Goal: Check status: Check status

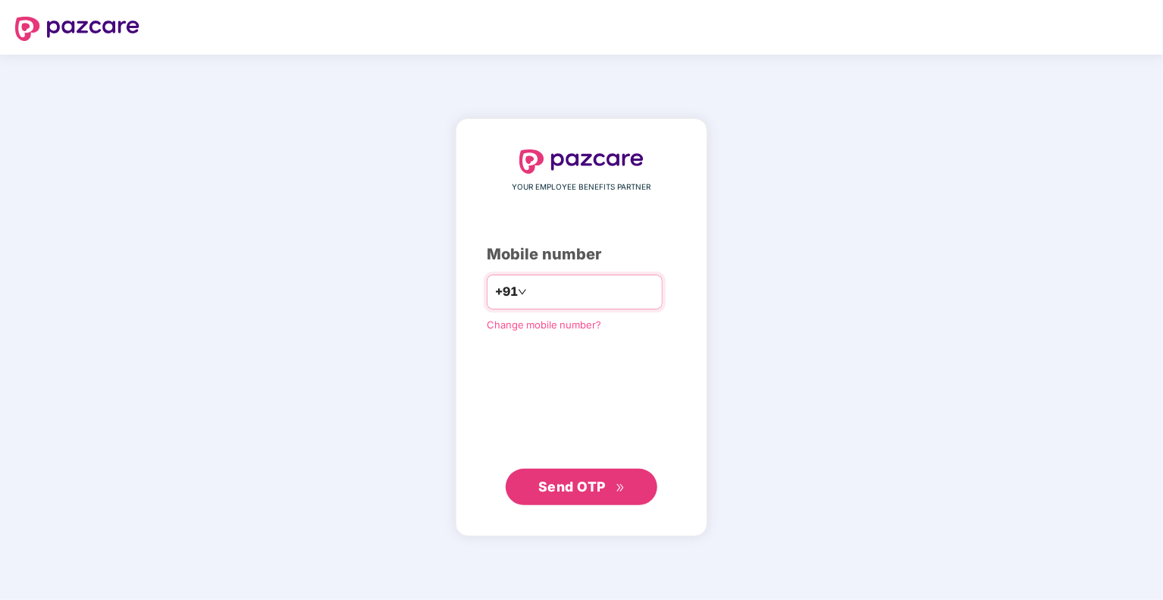
type input "**********"
click at [547, 475] on span "Send OTP" at bounding box center [581, 485] width 87 height 21
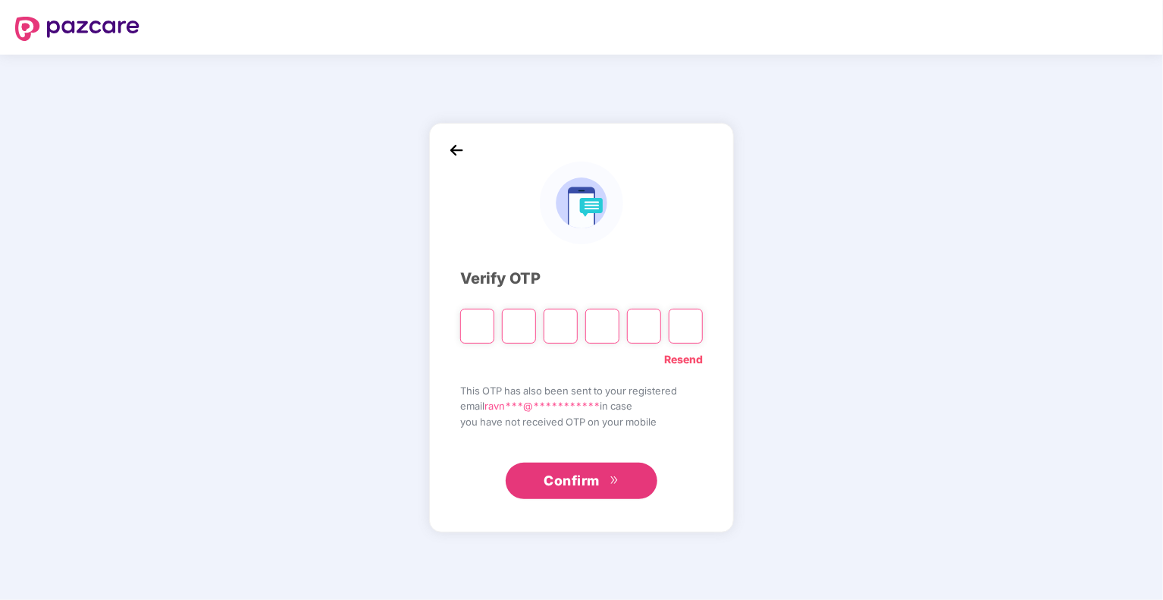
type input "*"
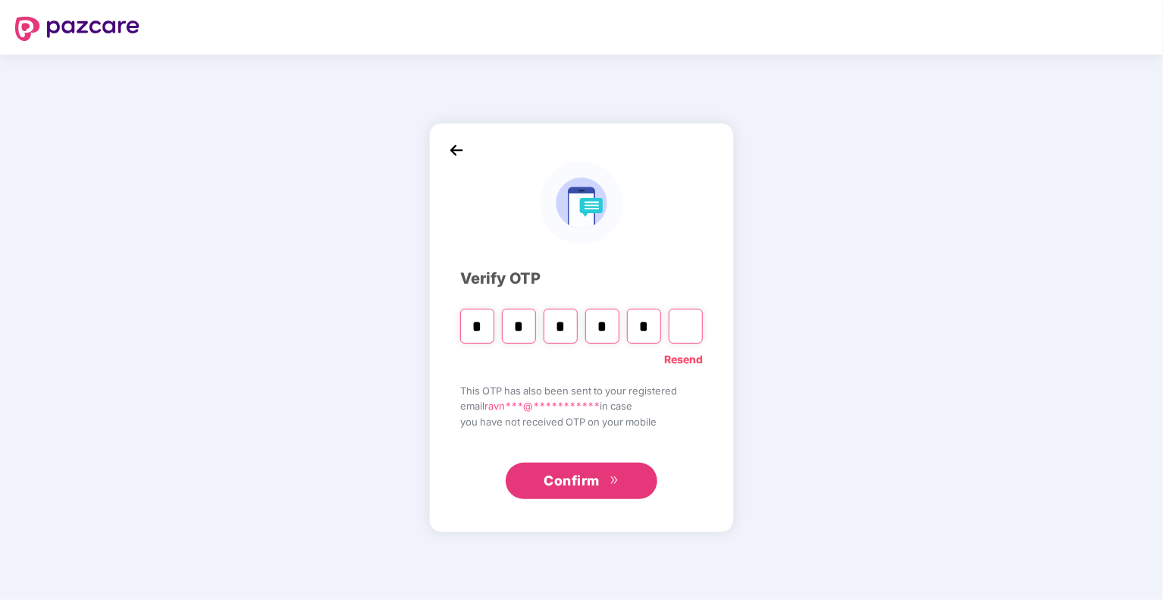
type input "*"
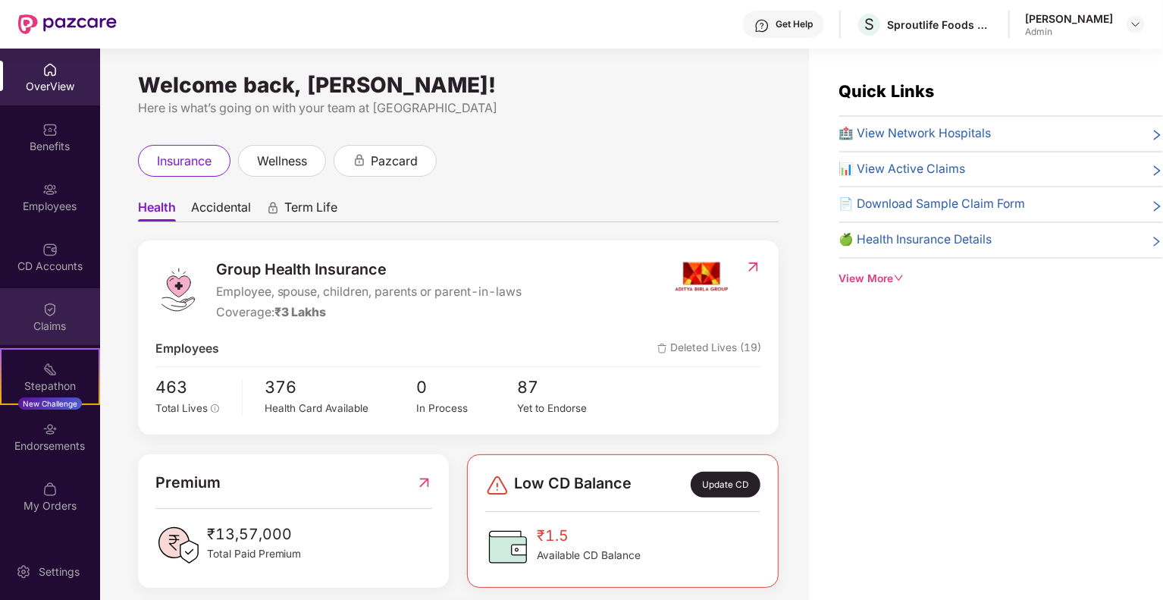
click at [36, 328] on div "Claims" at bounding box center [50, 325] width 100 height 15
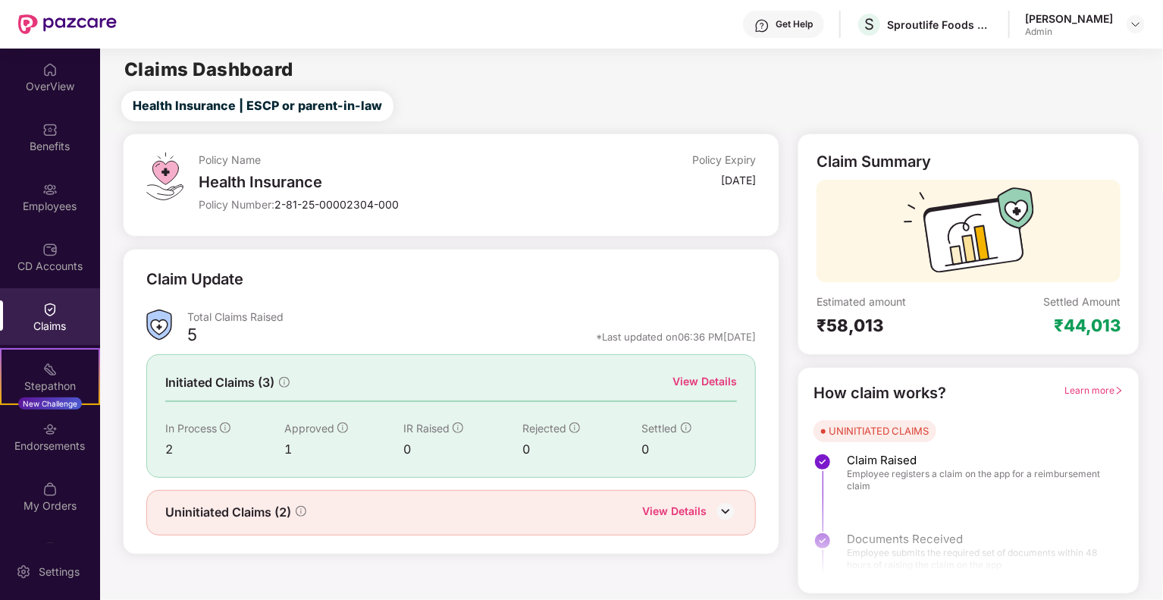
click at [722, 509] on img at bounding box center [725, 511] width 23 height 23
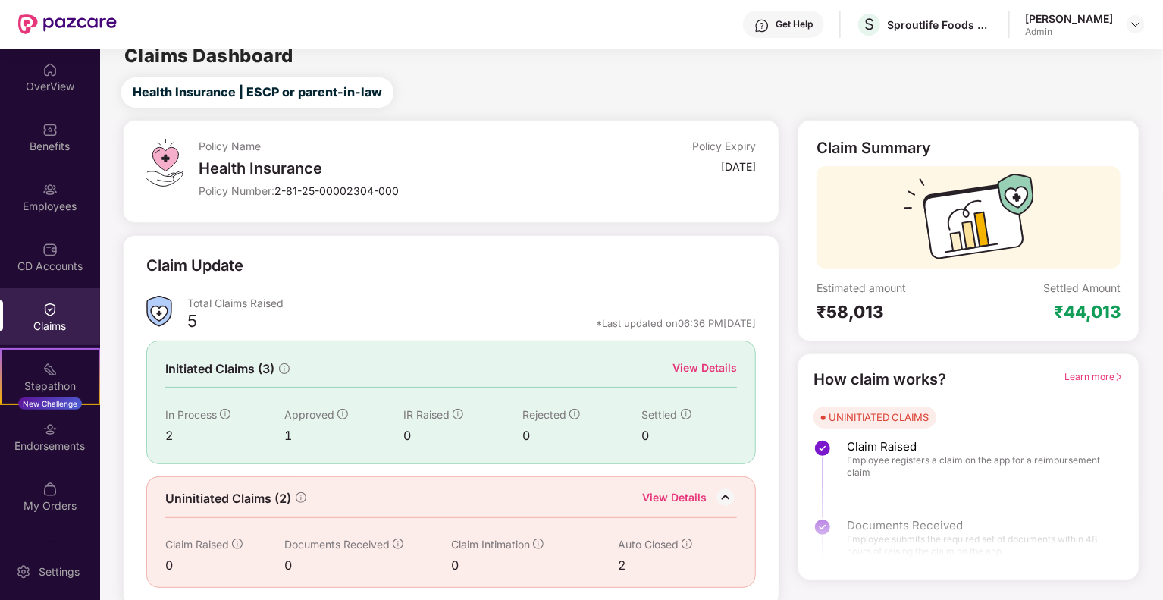
scroll to position [18, 0]
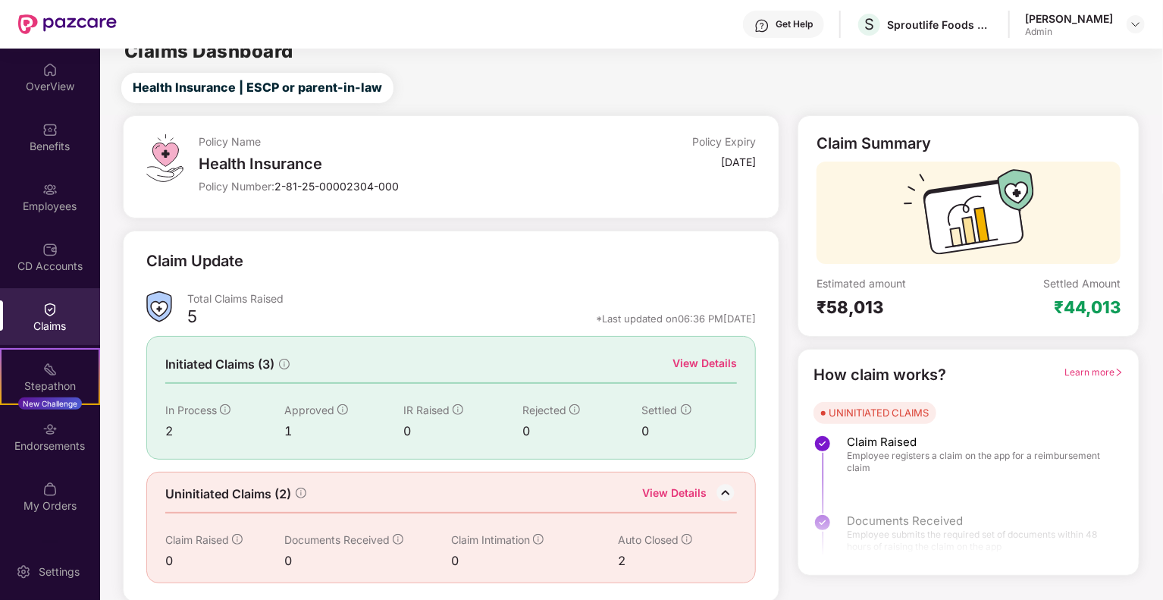
click at [695, 362] on div "View Details" at bounding box center [704, 363] width 64 height 17
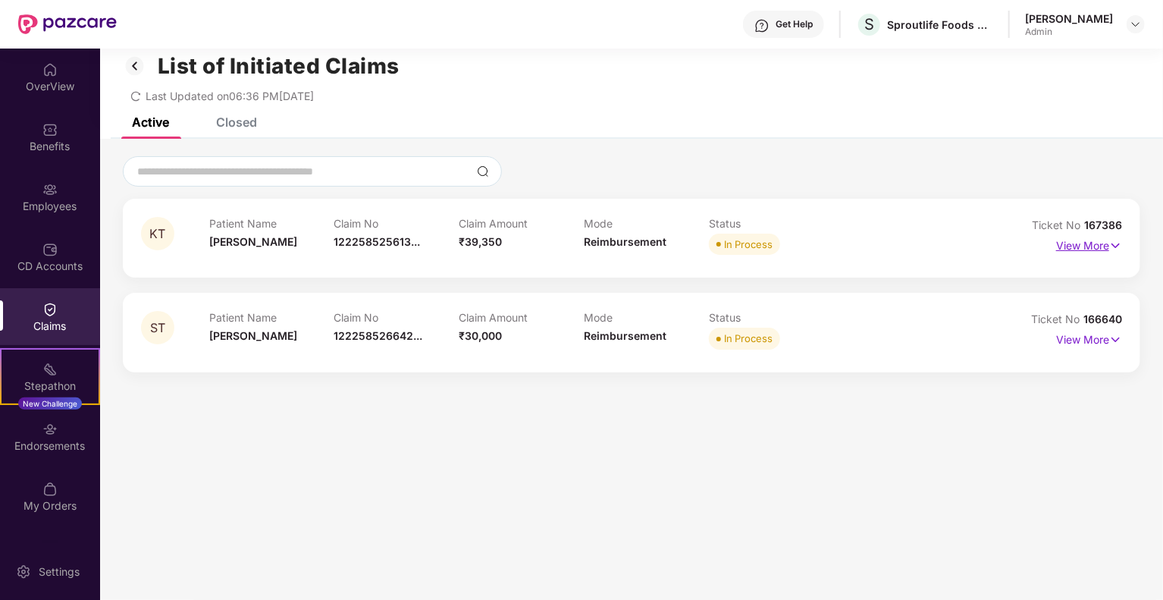
click at [1096, 240] on p "View More" at bounding box center [1089, 244] width 66 height 20
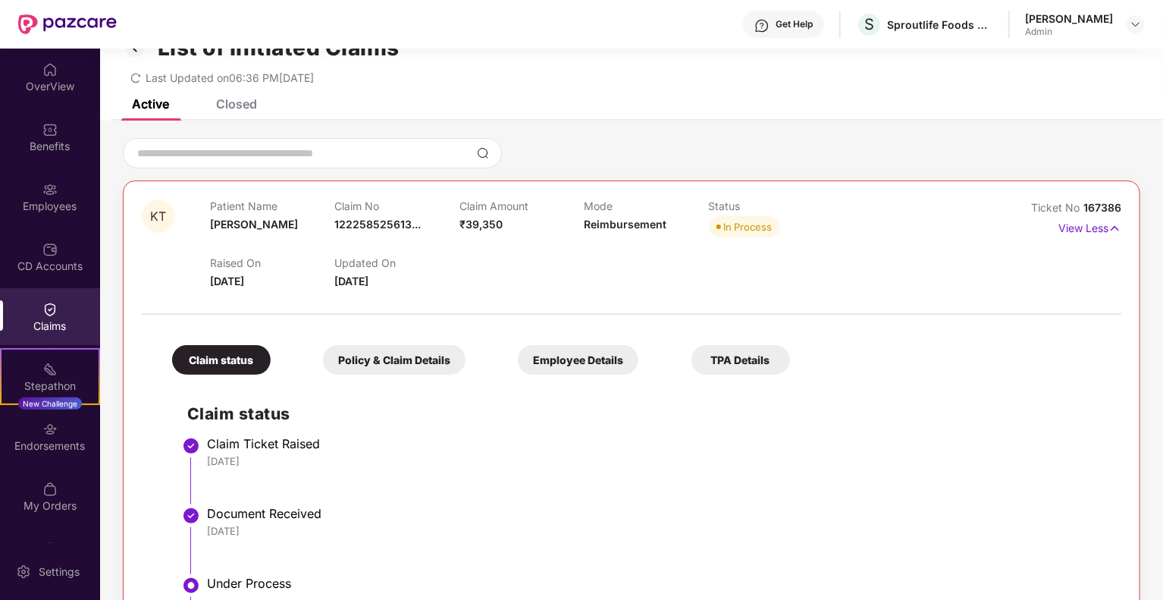
scroll to position [4, 0]
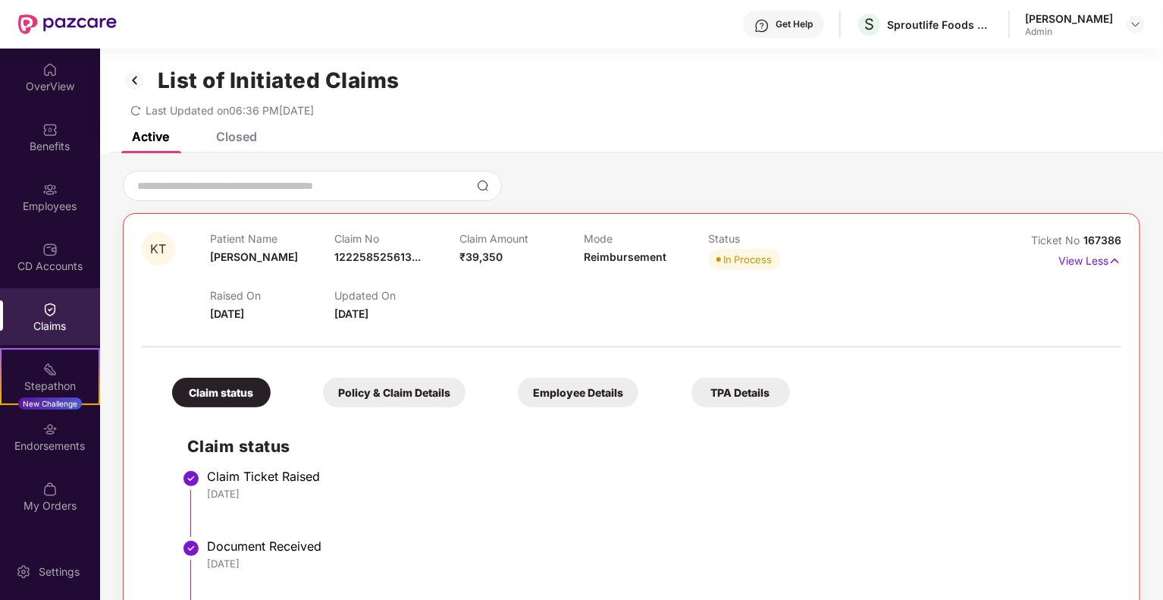
click at [567, 386] on div "Employee Details" at bounding box center [578, 393] width 121 height 30
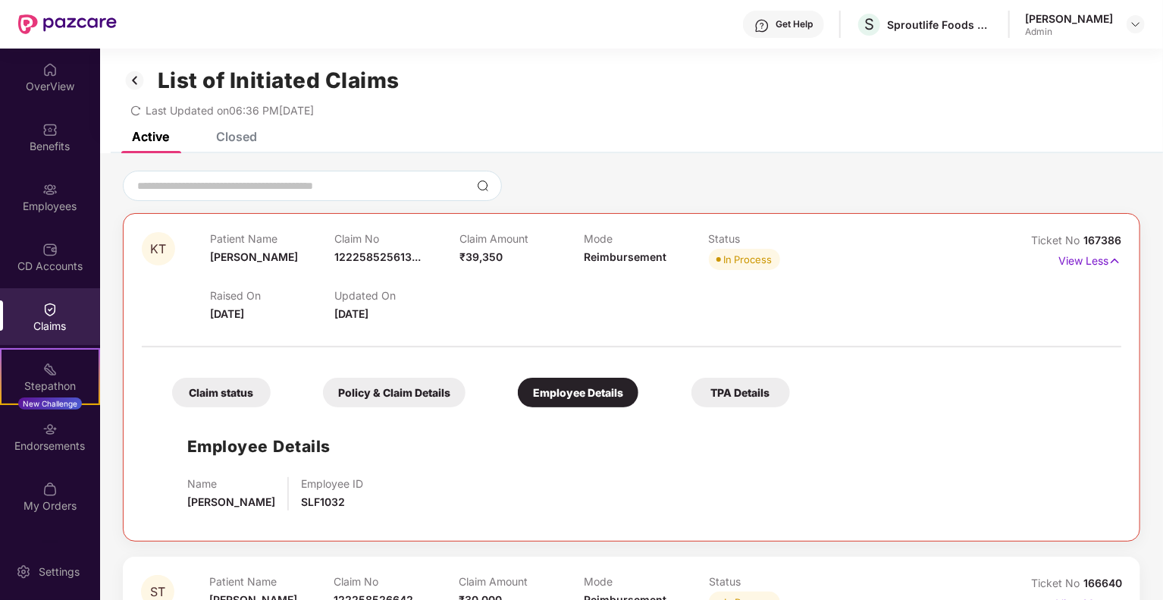
click at [409, 390] on div "Policy & Claim Details" at bounding box center [394, 393] width 143 height 30
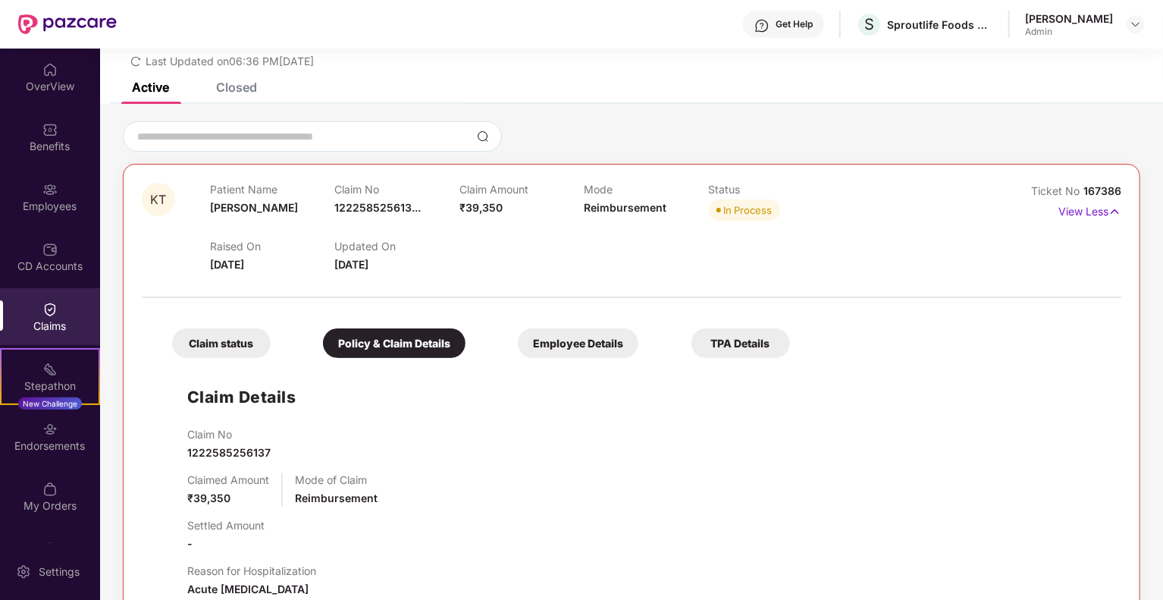
scroll to position [80, 0]
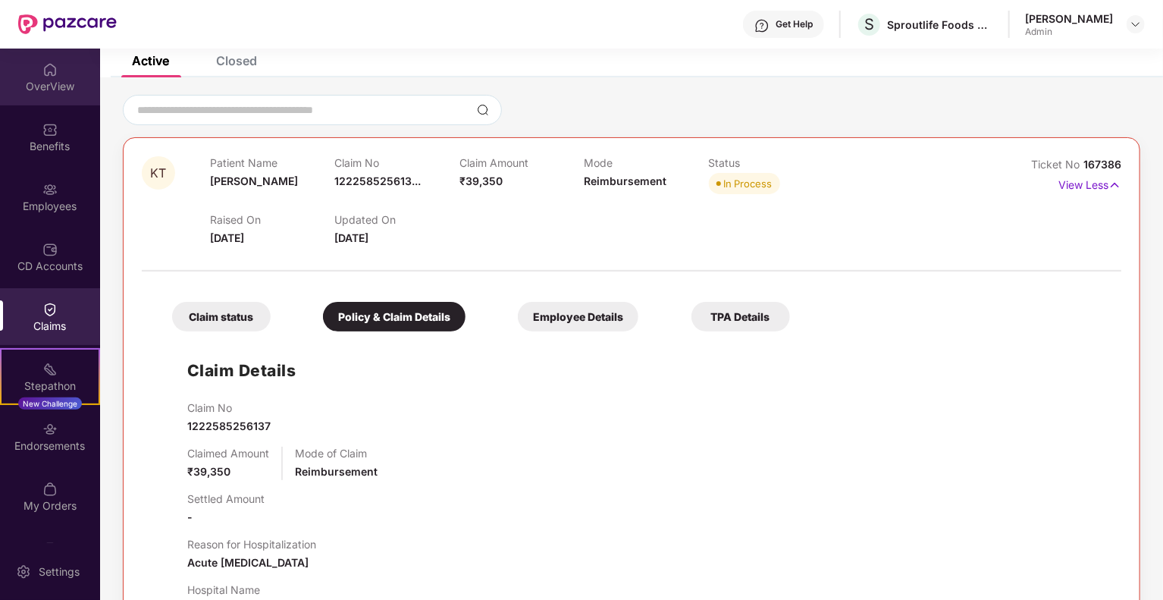
click at [69, 70] on div "OverView" at bounding box center [50, 77] width 100 height 57
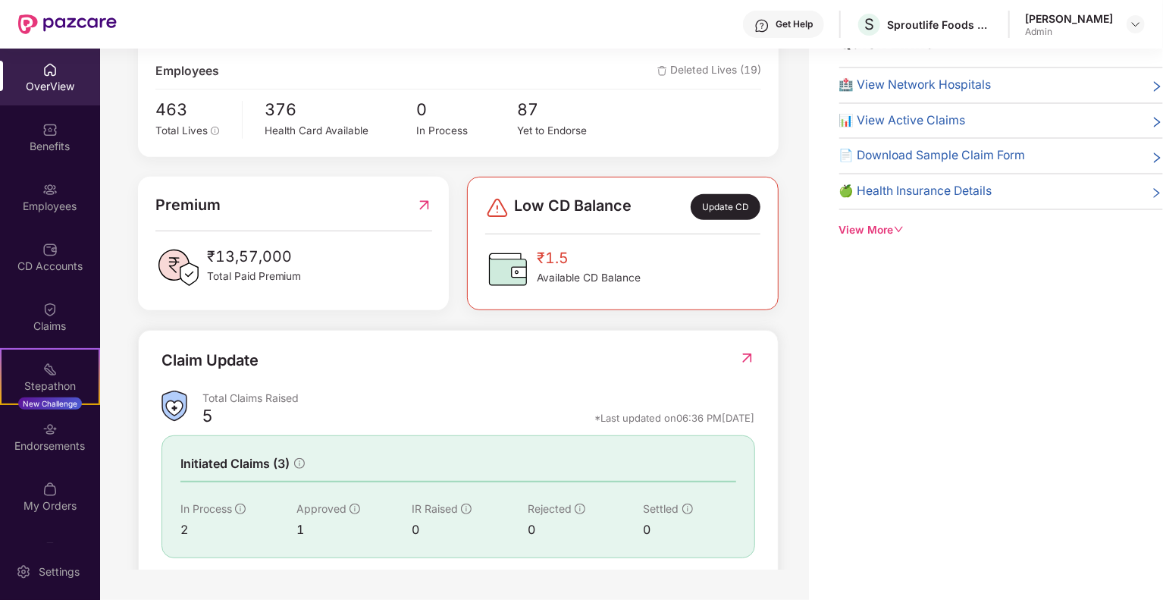
scroll to position [152, 0]
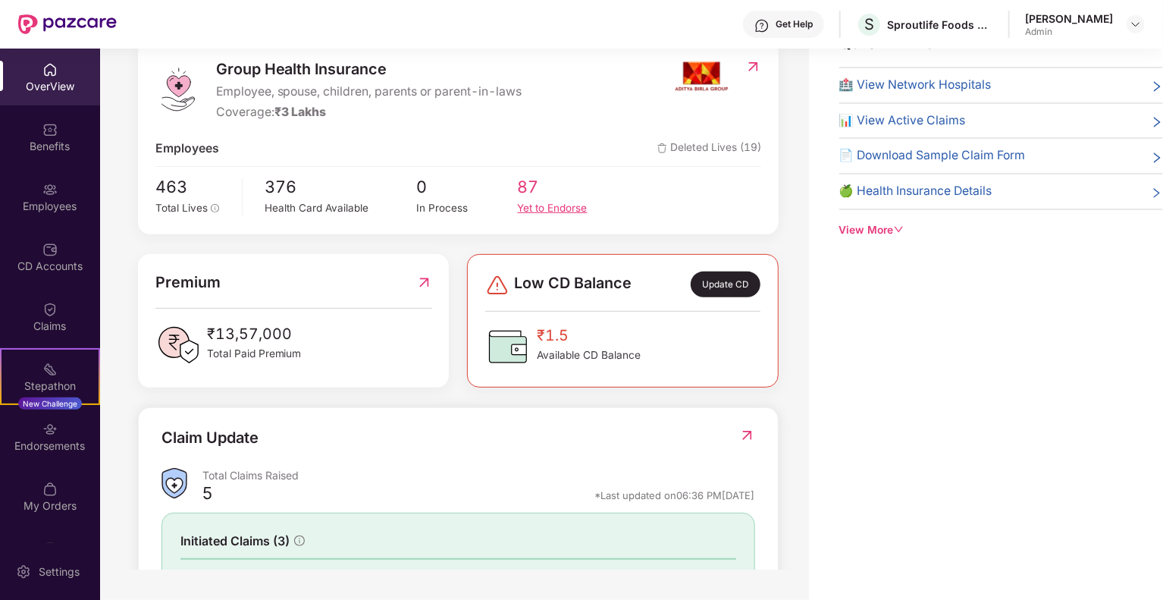
click at [540, 196] on span "87" at bounding box center [568, 187] width 101 height 26
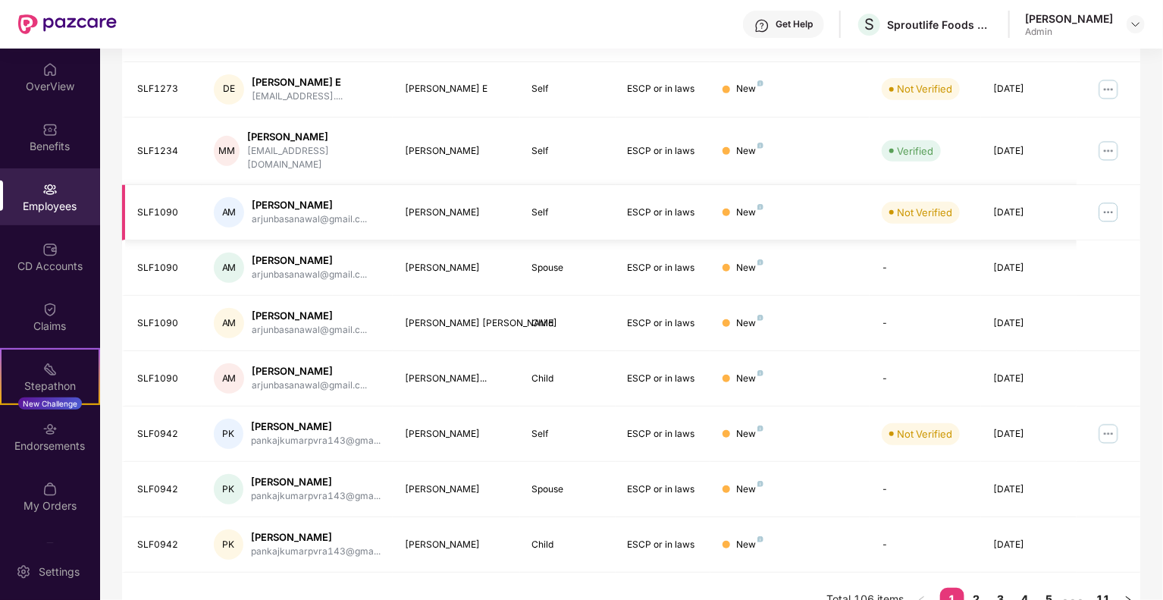
scroll to position [0, 0]
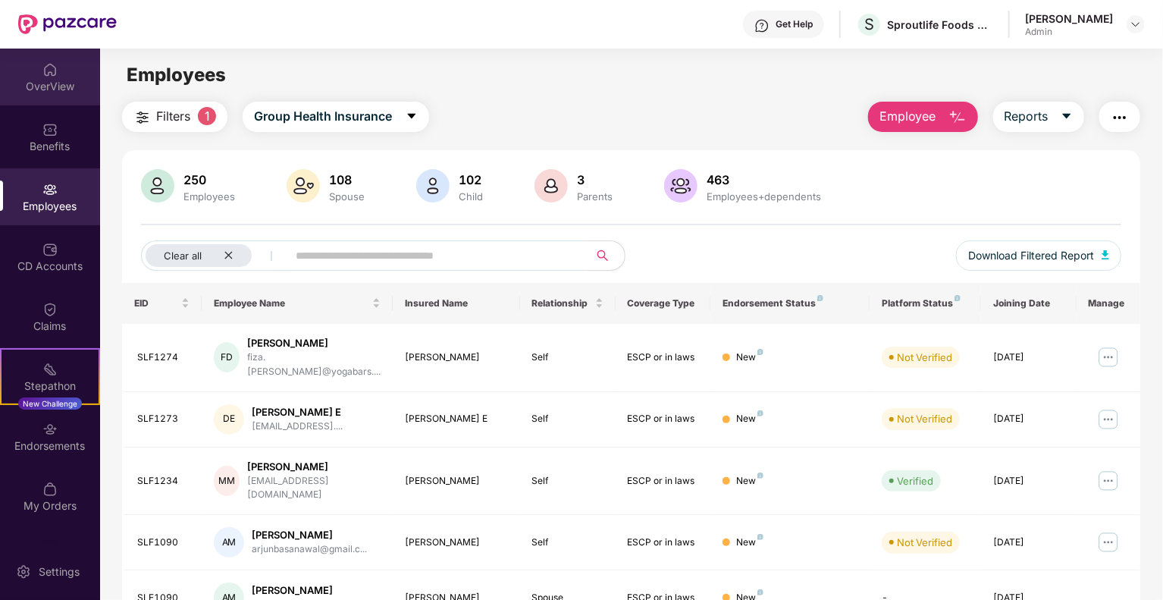
click at [39, 77] on div "OverView" at bounding box center [50, 77] width 100 height 57
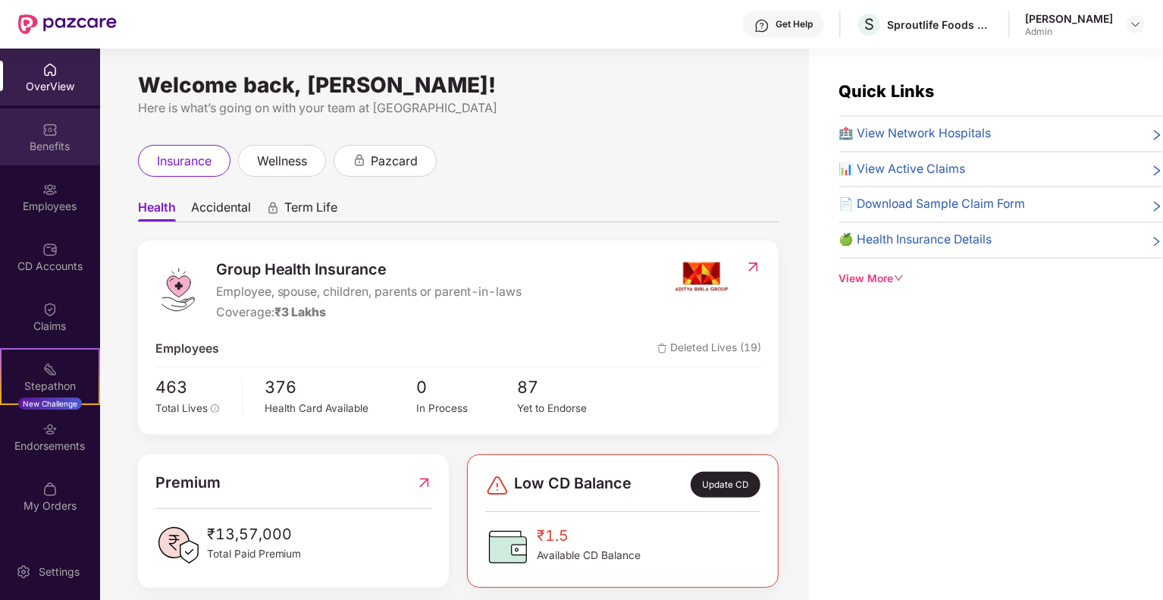
click at [85, 124] on div "Benefits" at bounding box center [50, 136] width 100 height 57
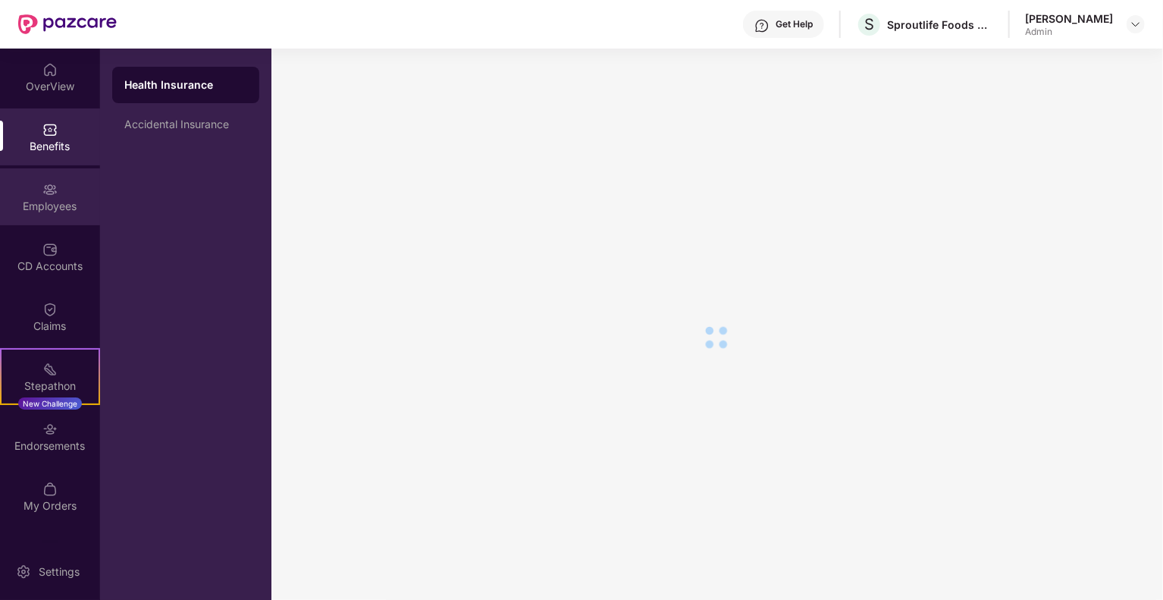
click at [88, 190] on div "Employees" at bounding box center [50, 196] width 100 height 57
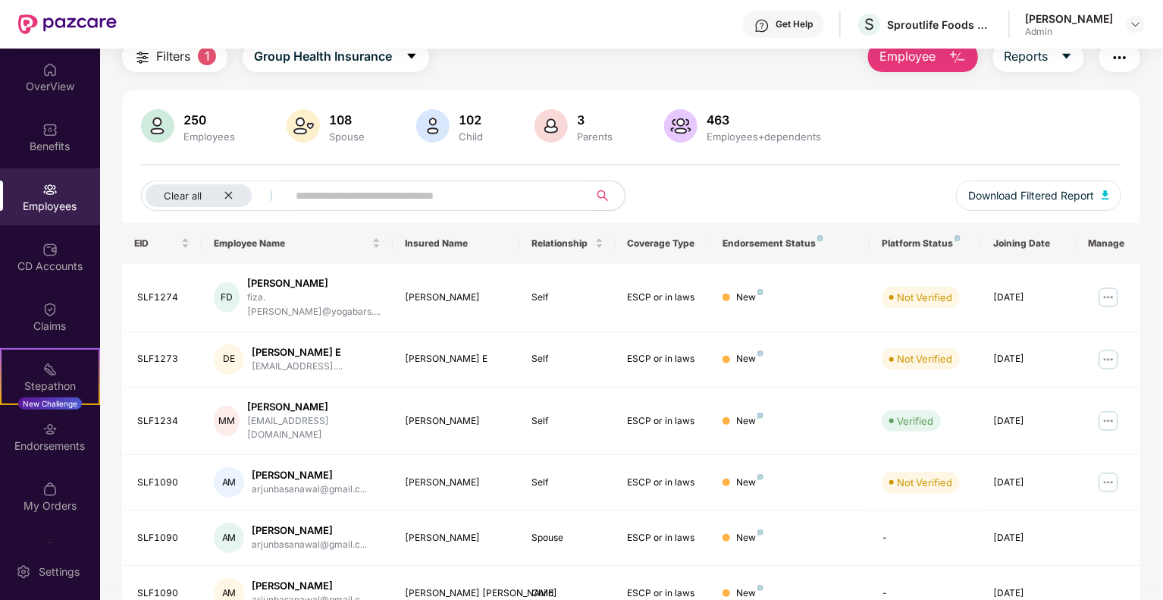
scroll to position [152, 0]
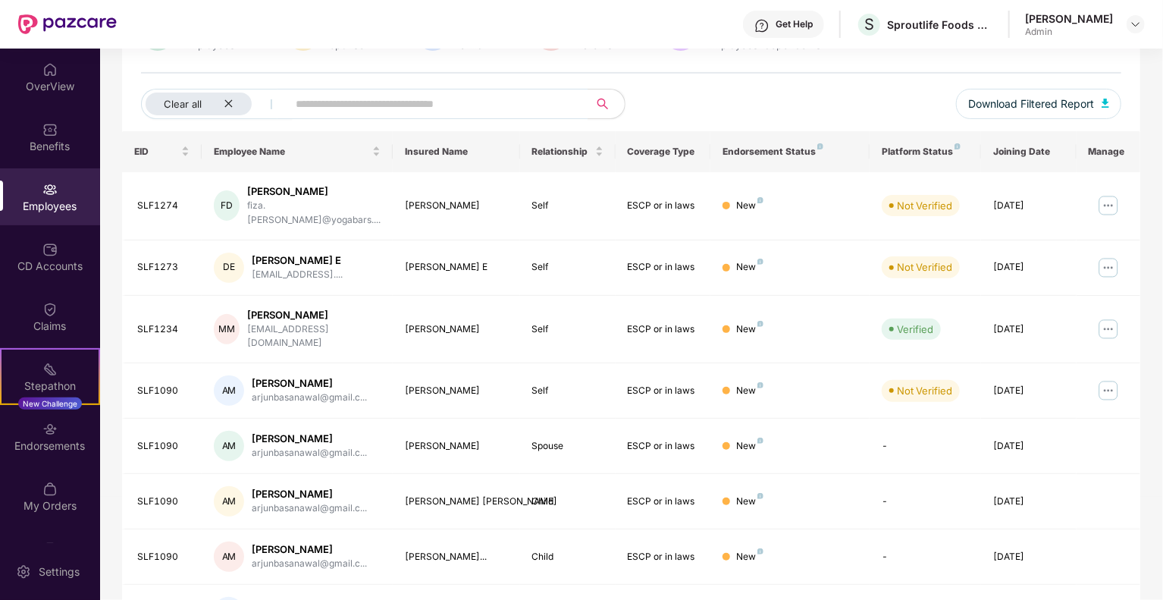
click at [851, 81] on div "250 Employees 108 Spouse 102 Child [DEMOGRAPHIC_DATA] Parents 463 Employees+dep…" at bounding box center [631, 74] width 1018 height 114
click at [21, 86] on div "OverView" at bounding box center [50, 86] width 100 height 15
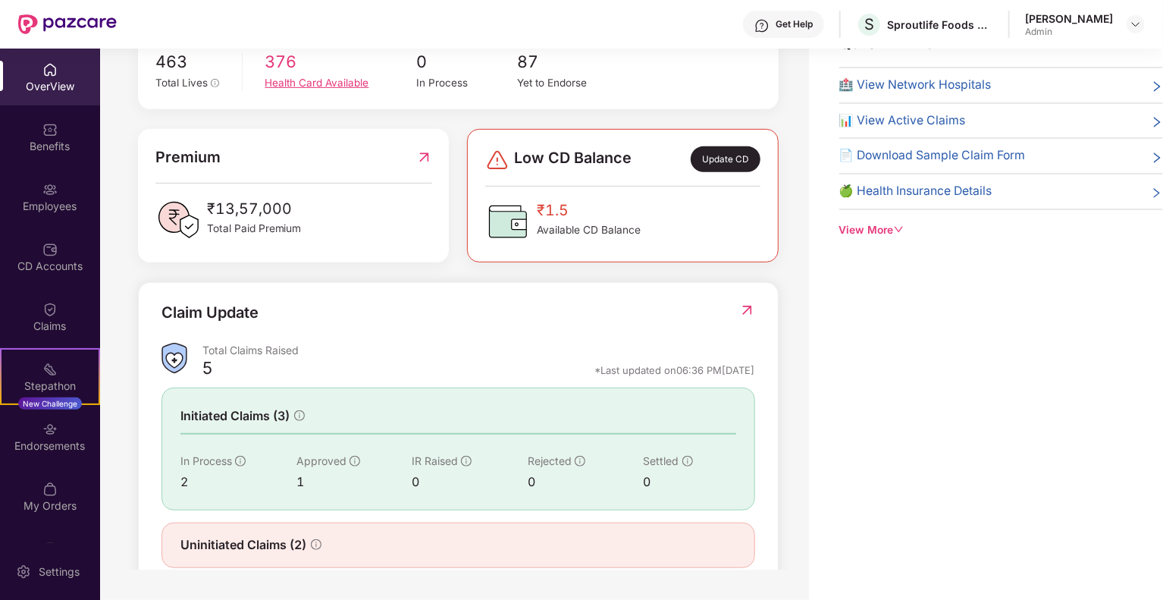
scroll to position [337, 0]
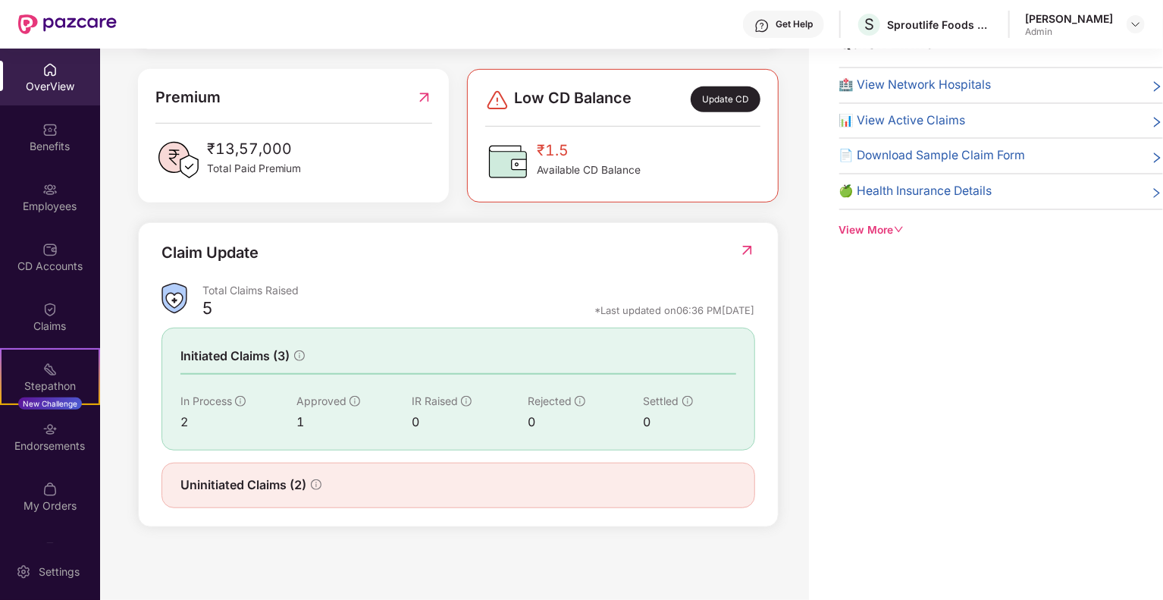
click at [740, 249] on img at bounding box center [747, 250] width 16 height 15
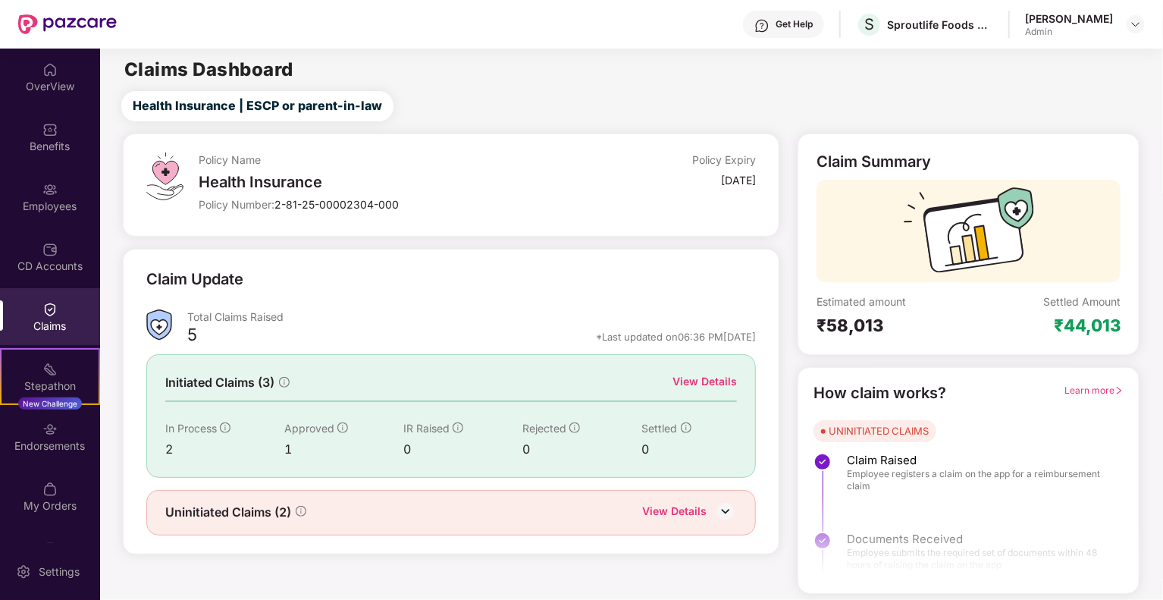
click at [727, 378] on div "View Details" at bounding box center [704, 381] width 64 height 17
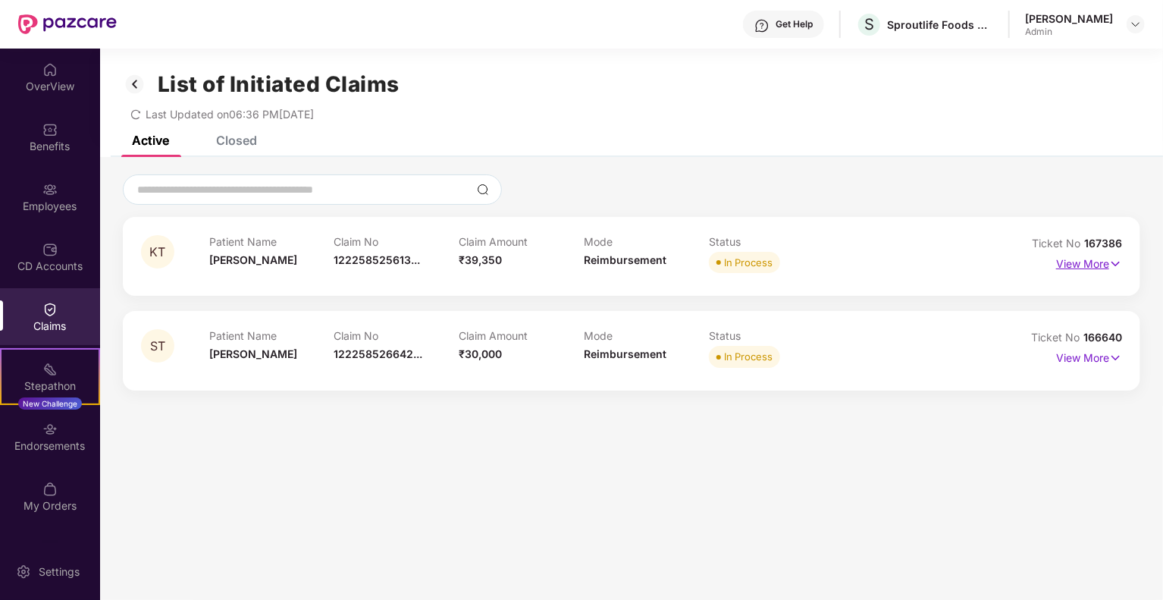
click at [1083, 259] on p "View More" at bounding box center [1089, 262] width 66 height 20
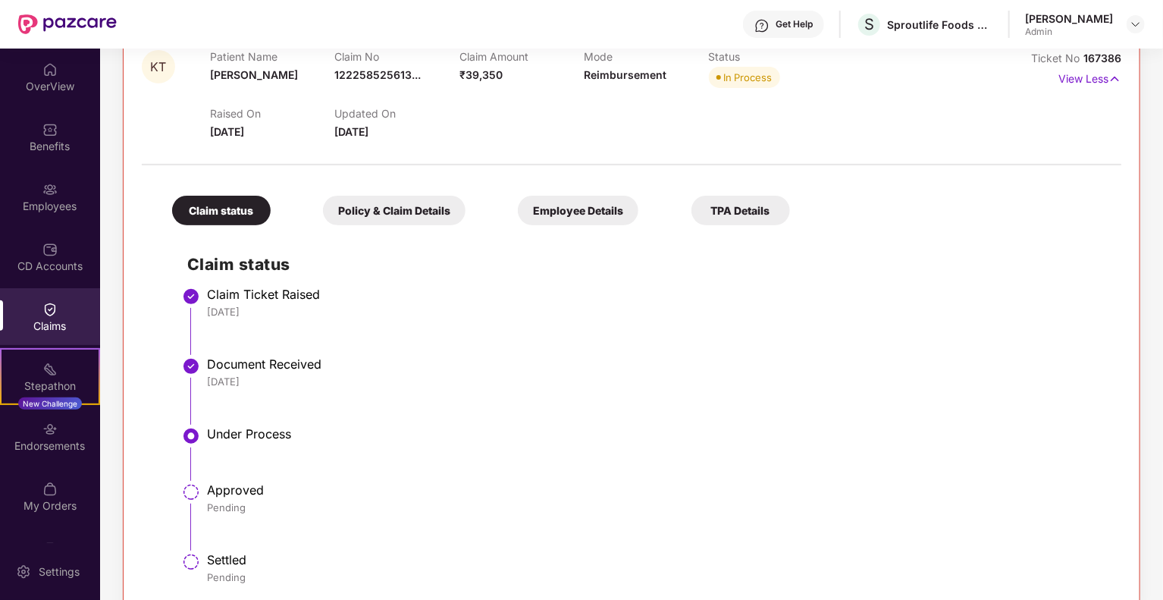
scroll to position [110, 0]
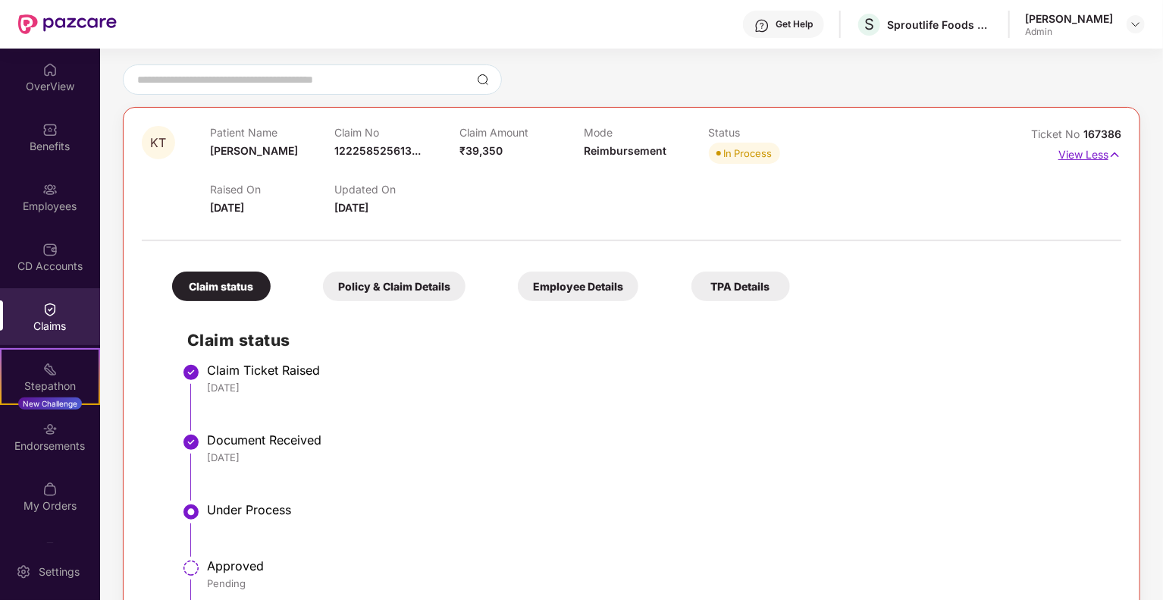
click at [1097, 152] on p "View Less" at bounding box center [1089, 153] width 63 height 20
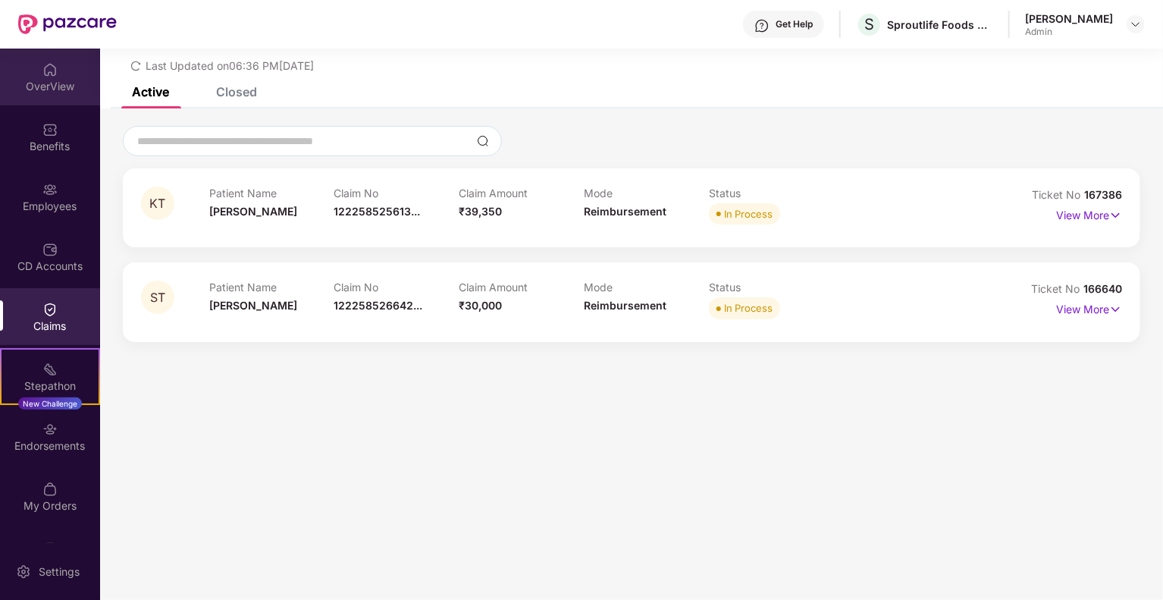
click at [37, 86] on div "OverView" at bounding box center [50, 86] width 100 height 15
